Goal: Navigation & Orientation: Find specific page/section

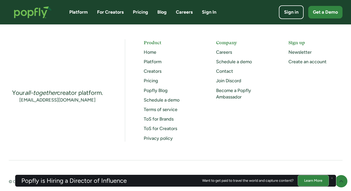
scroll to position [1375, 0]
click at [150, 80] on link "Pricing" at bounding box center [151, 80] width 14 height 6
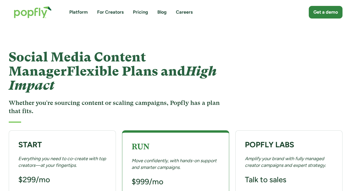
click at [77, 11] on link "Platform" at bounding box center [78, 12] width 19 height 6
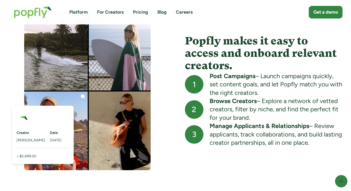
scroll to position [612, 0]
